Goal: Complete application form

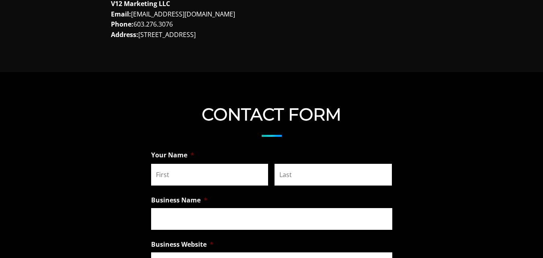
scroll to position [563, 0]
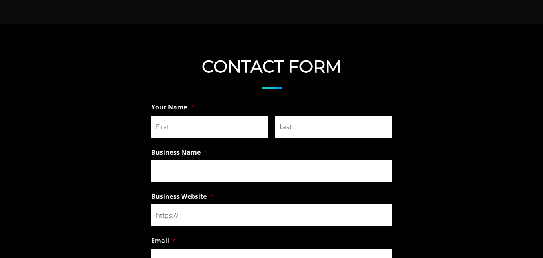
click at [179, 127] on input "First" at bounding box center [209, 127] width 117 height 22
type input "Nova"
click at [306, 127] on input "Last" at bounding box center [333, 127] width 117 height 22
type input "[PERSON_NAME]"
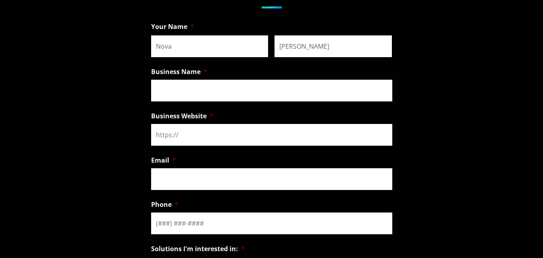
click at [183, 84] on input "Business Name *" at bounding box center [271, 91] width 241 height 22
paste input "TheLogoDesignsPro"
type input "TheLogoDesignsPro"
paste input "[URL][DOMAIN_NAME]"
type input "[URL][DOMAIN_NAME]"
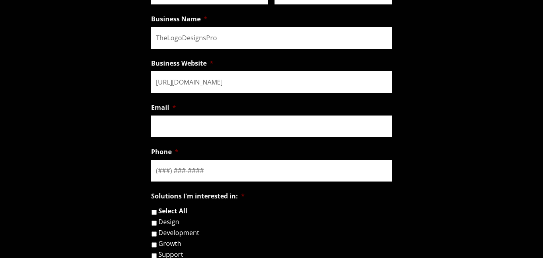
scroll to position [764, 0]
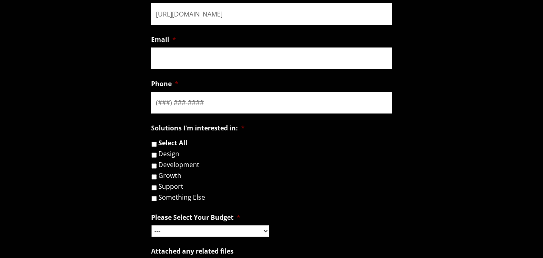
paste input "[EMAIL_ADDRESS][DOMAIN_NAME]"
type input "[EMAIL_ADDRESS][DOMAIN_NAME]"
type input "(___) ___-____"
paste input "334) 007-3326"
type input "(334) 007-3326"
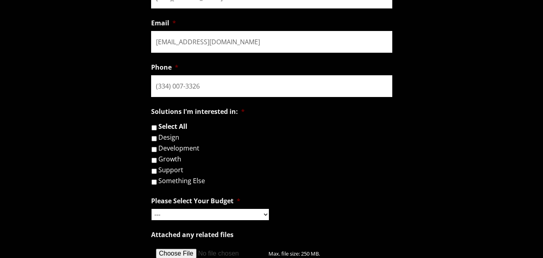
scroll to position [804, 0]
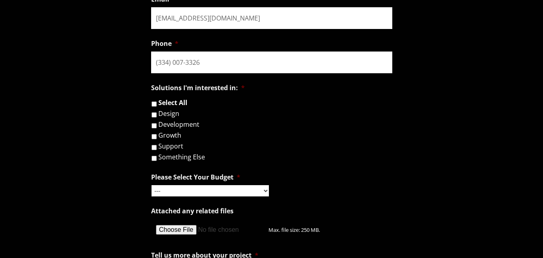
click at [161, 114] on label "Design" at bounding box center [168, 113] width 21 height 6
click at [157, 114] on input "Design" at bounding box center [154, 114] width 5 height 5
checkbox input "true"
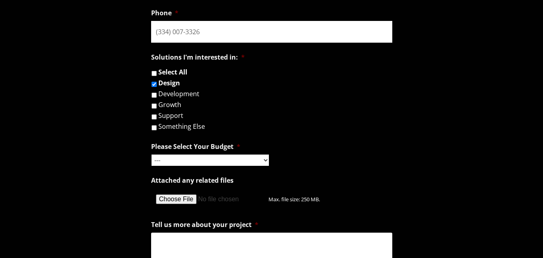
scroll to position [885, 0]
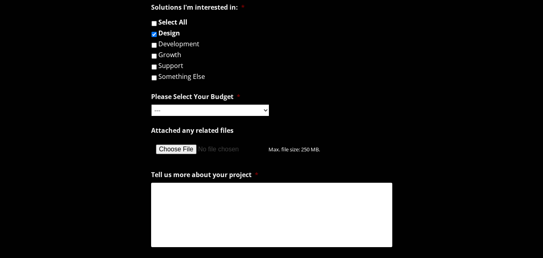
click at [197, 109] on select "--- Hourly Support: $100 / Hour Less than $1,000 $1,000 - $5,000 $5,000 - $20,0…" at bounding box center [210, 110] width 117 height 11
select select "Hourly Support: $100 / Hour"
click at [152, 105] on select "--- Hourly Support: $100 / Hour Less than $1,000 $1,000 - $5,000 $5,000 - $20,0…" at bounding box center [210, 110] width 117 height 11
click at [203, 189] on textarea "Tell us more about your project *" at bounding box center [271, 215] width 241 height 64
paste textarea "To showcase our skills to you, we are offering one time FREE TRIAL program for …"
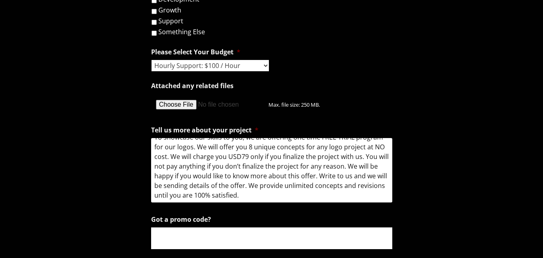
scroll to position [1005, 0]
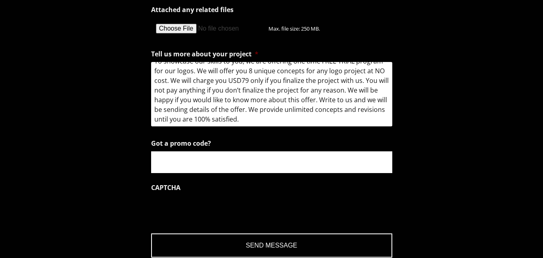
type textarea "To showcase our skills to you, we are offering one time FREE TRIAL program for …"
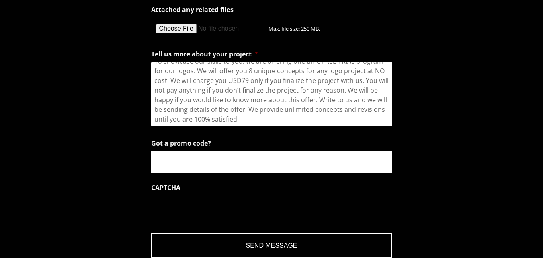
click at [196, 164] on input "Got a promo code?" at bounding box center [271, 162] width 241 height 22
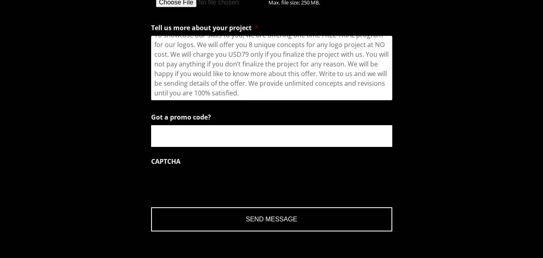
scroll to position [1045, 0]
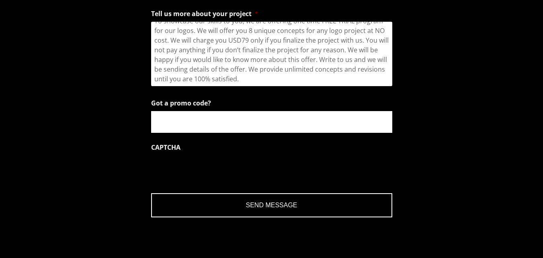
click at [188, 207] on input "Send Message" at bounding box center [271, 205] width 241 height 24
